Goal: Check status: Check status

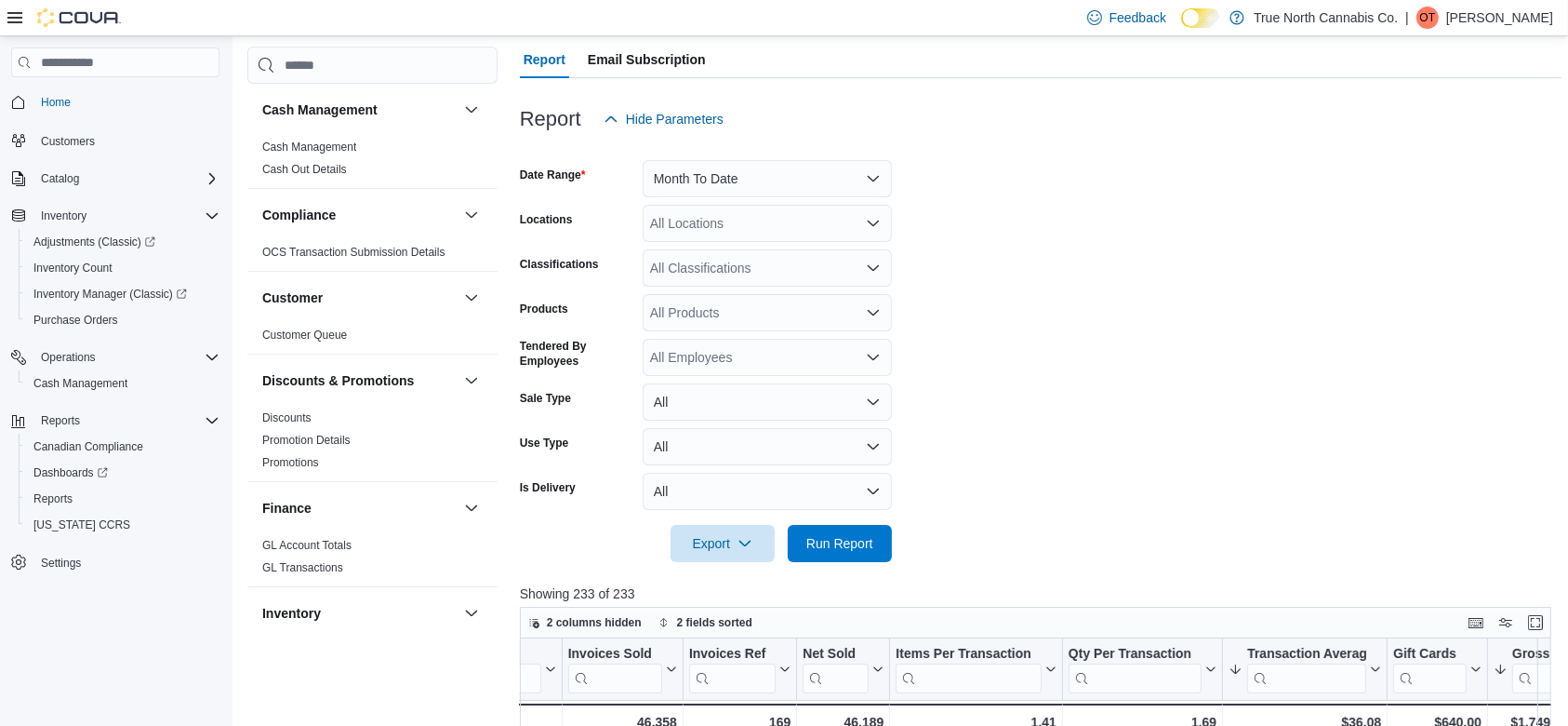
scroll to position [120, 0]
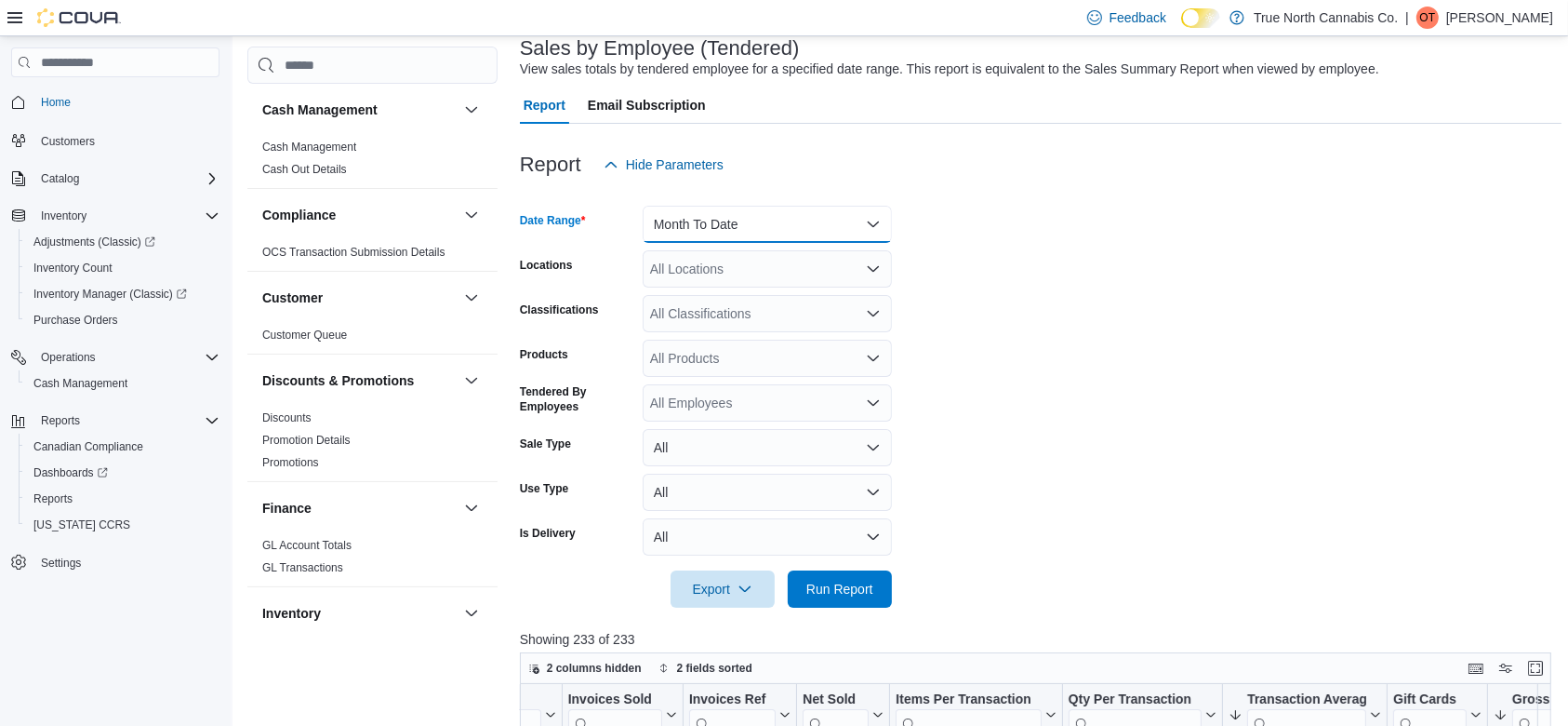
click at [755, 213] on button "Month To Date" at bounding box center [767, 223] width 249 height 37
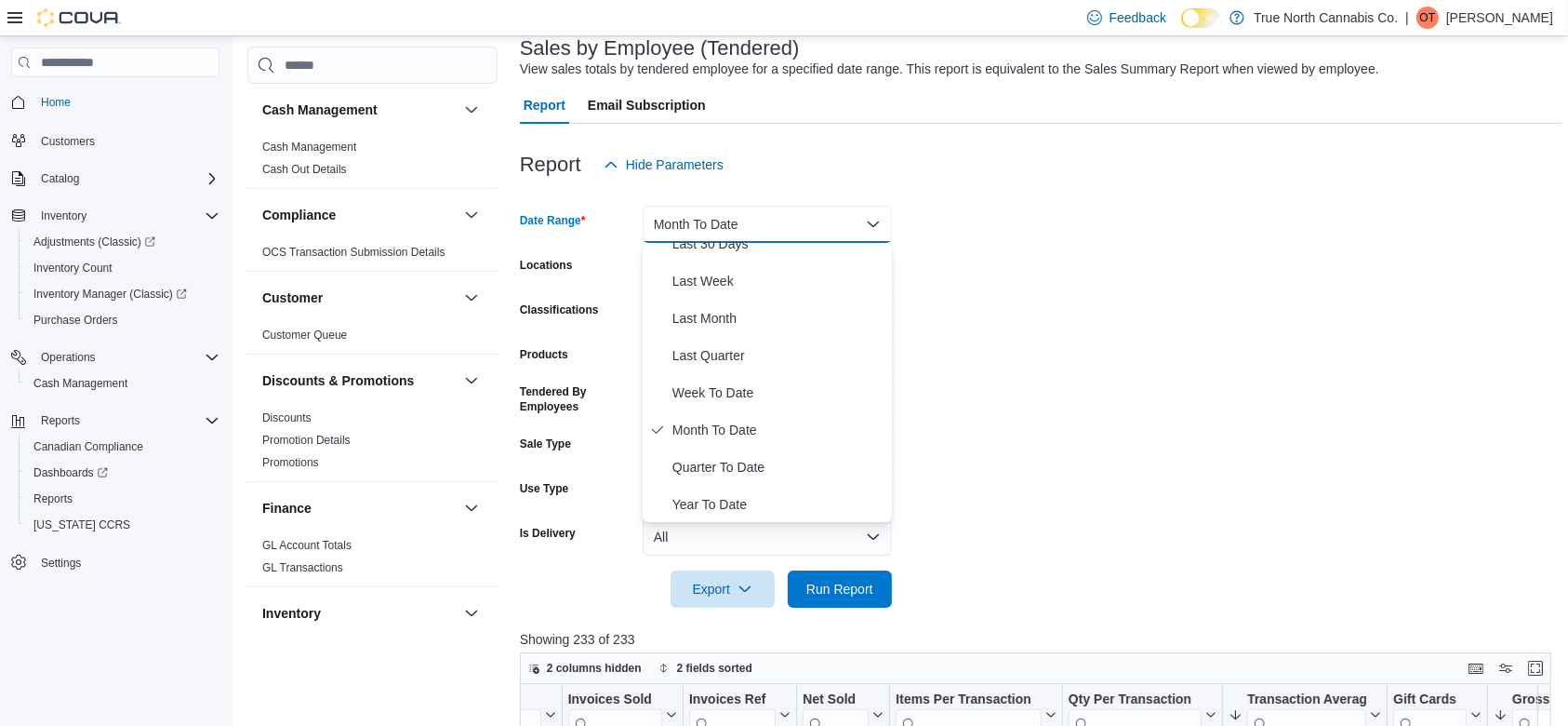
scroll to position [0, 0]
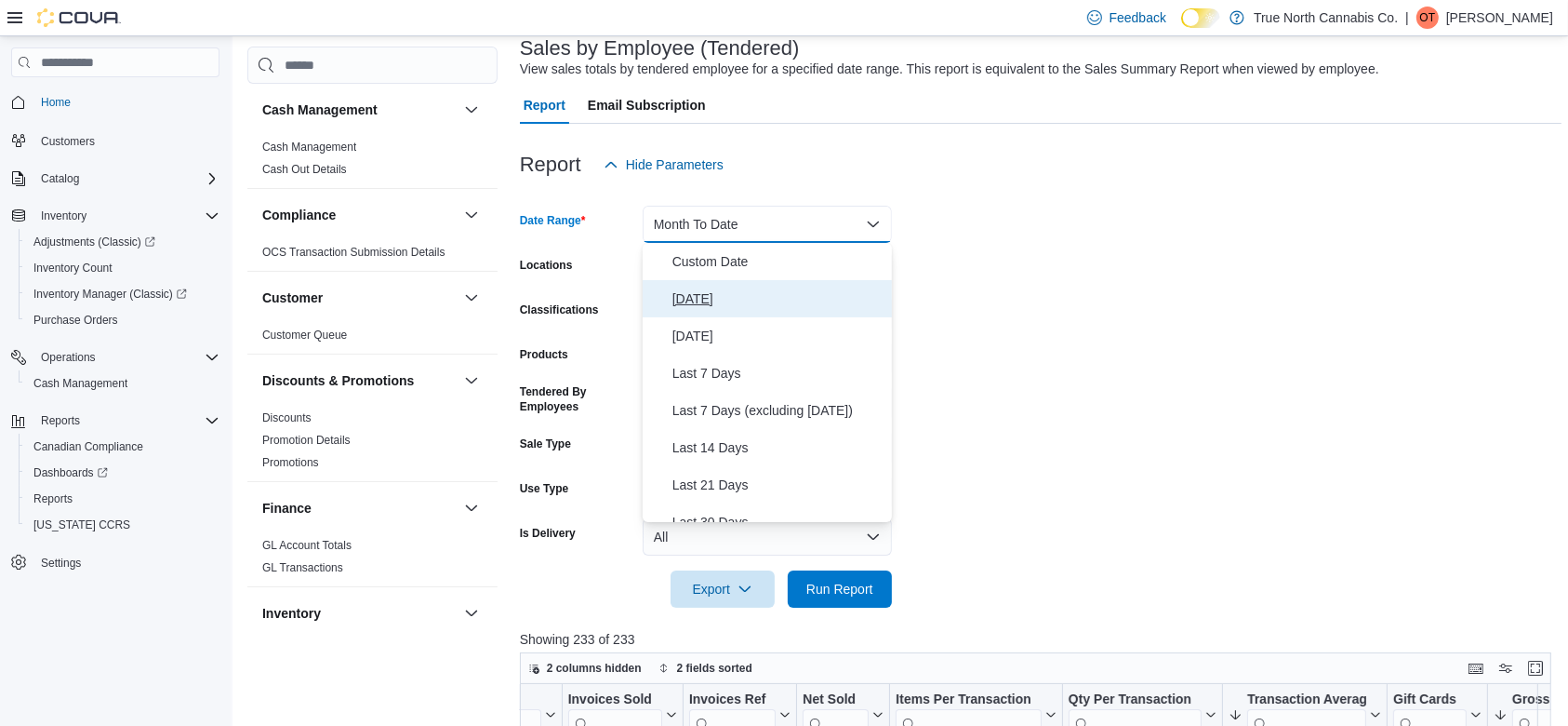
click at [782, 300] on span "[DATE]" at bounding box center [778, 299] width 212 height 22
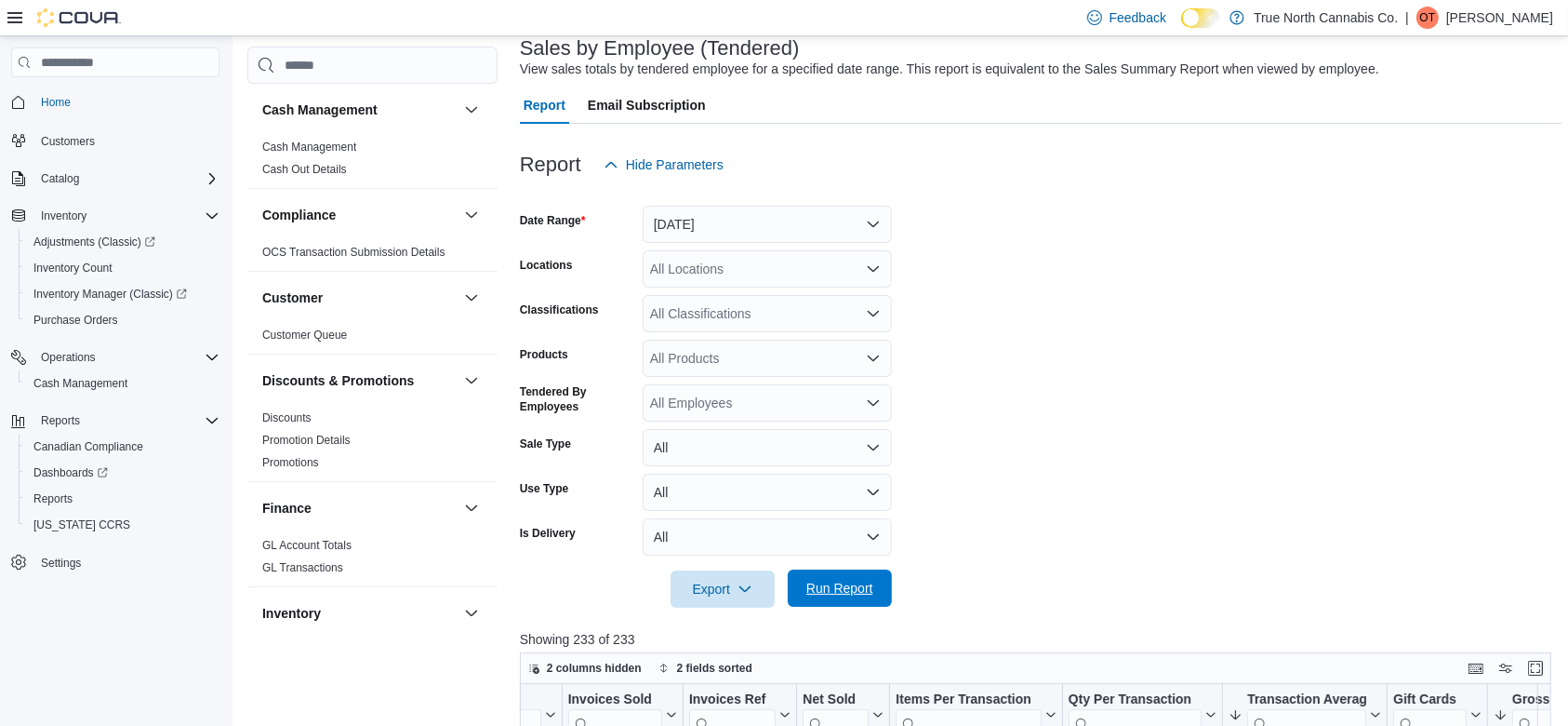
click at [801, 578] on span "Run Report" at bounding box center [839, 588] width 82 height 37
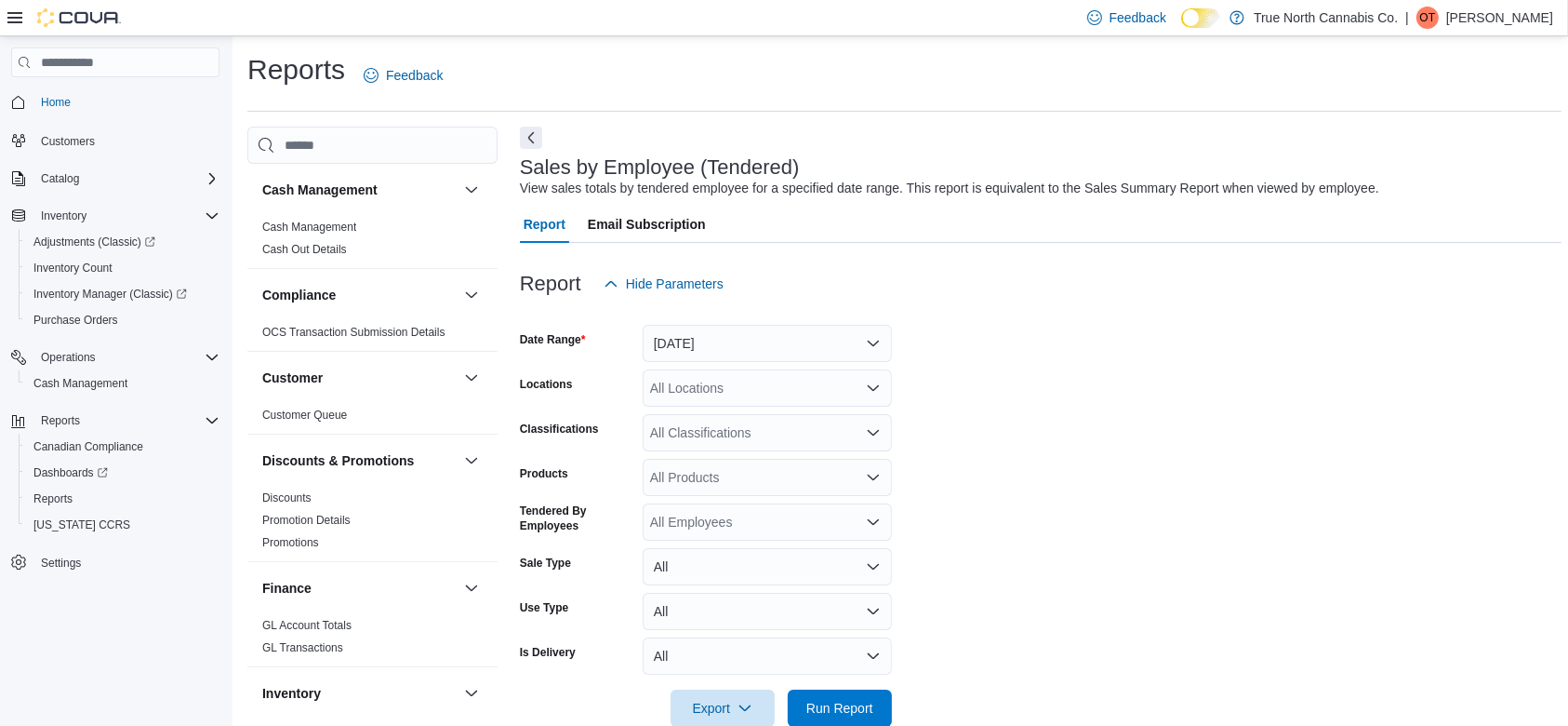
click at [712, 397] on div "All Locations" at bounding box center [767, 387] width 249 height 37
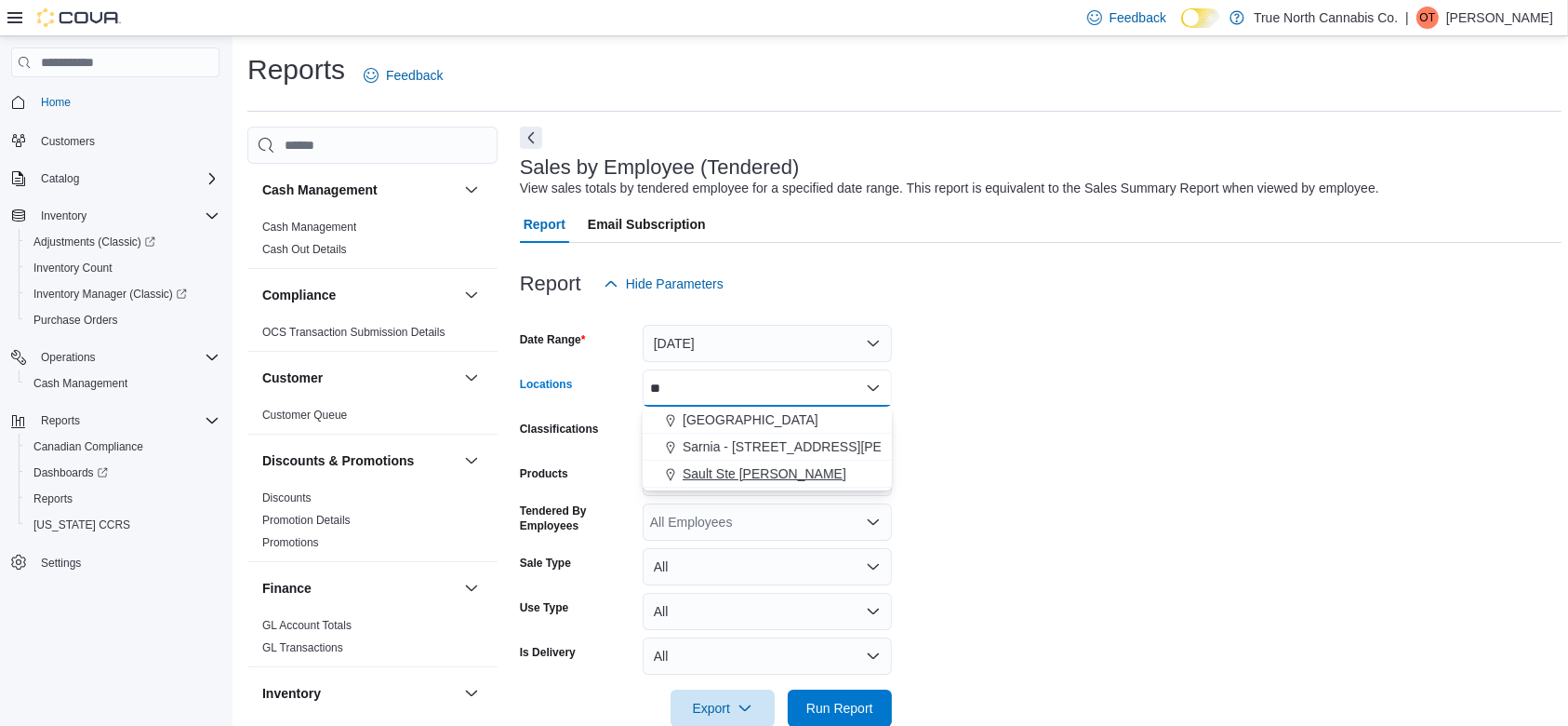
type input "**"
click at [723, 461] on button "Sault Ste [PERSON_NAME]" at bounding box center [767, 473] width 249 height 27
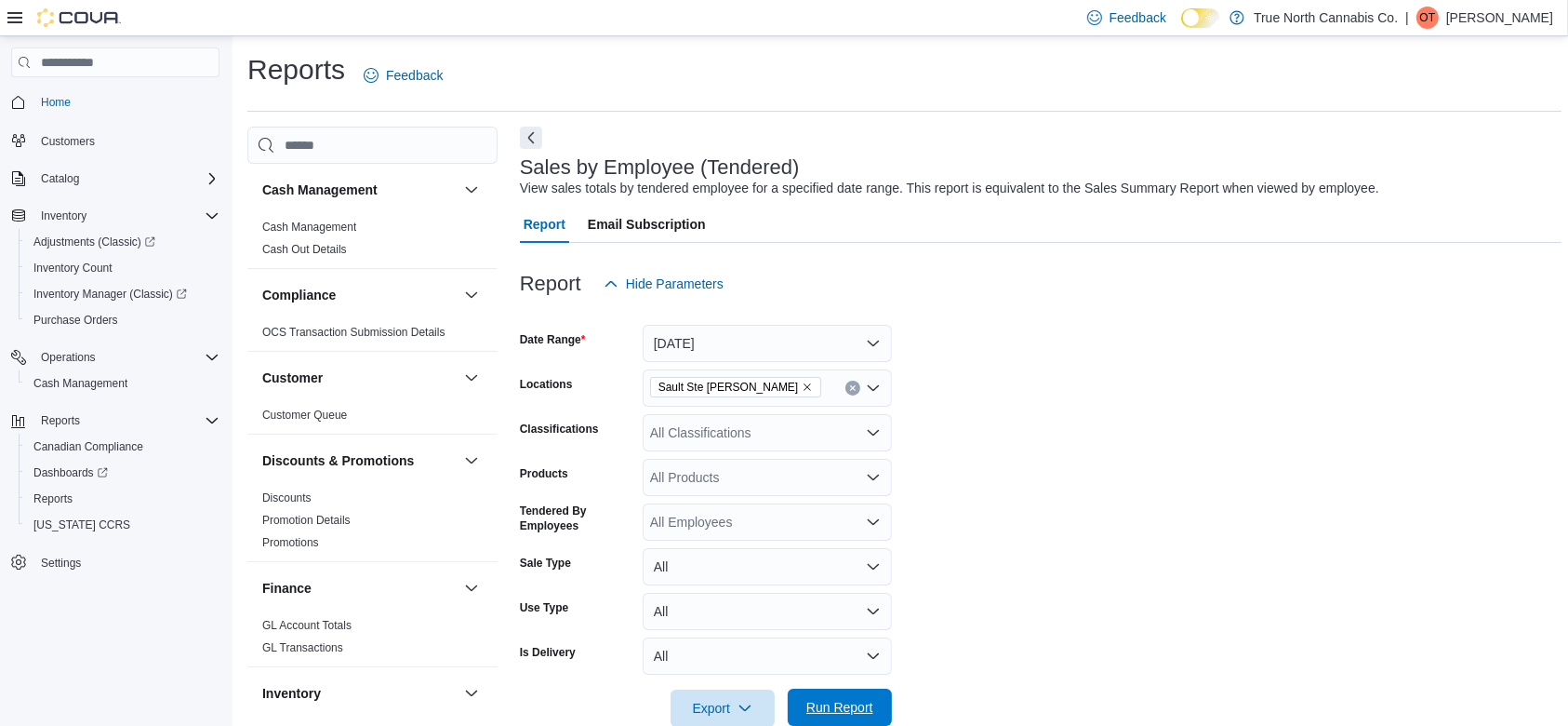
click at [858, 720] on span "Run Report" at bounding box center [839, 706] width 82 height 37
drag, startPoint x: 1524, startPoint y: 177, endPoint x: 1296, endPoint y: 190, distance: 228.4
click at [1296, 190] on div "Sales by Employee (Tendered) View sales totals by tendered employee for a speci…" at bounding box center [1036, 177] width 1033 height 42
